Goal: Navigation & Orientation: Find specific page/section

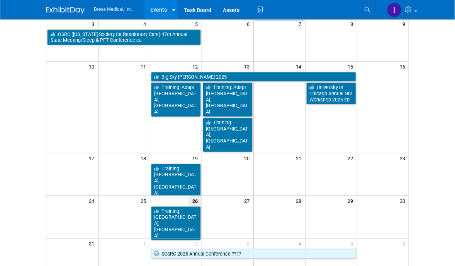
scroll to position [116, 0]
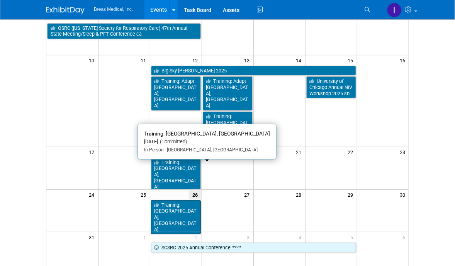
click at [183, 200] on link "Training: [GEOGRAPHIC_DATA], [GEOGRAPHIC_DATA]" at bounding box center [176, 217] width 50 height 34
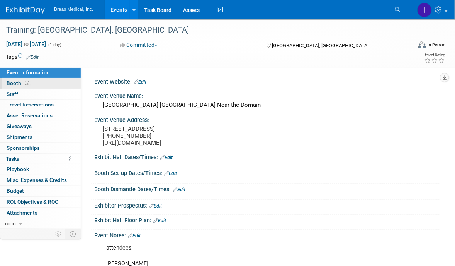
click at [46, 82] on link "Booth" at bounding box center [40, 83] width 80 height 10
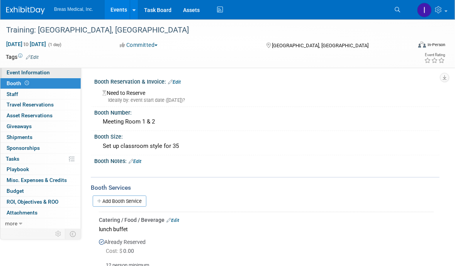
click at [34, 74] on span "Event Information" at bounding box center [28, 72] width 43 height 6
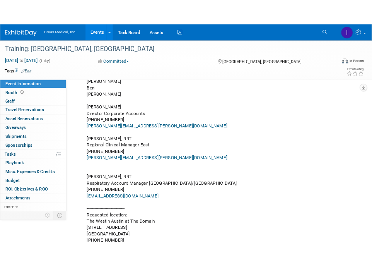
scroll to position [193, 0]
